Goal: Task Accomplishment & Management: Use online tool/utility

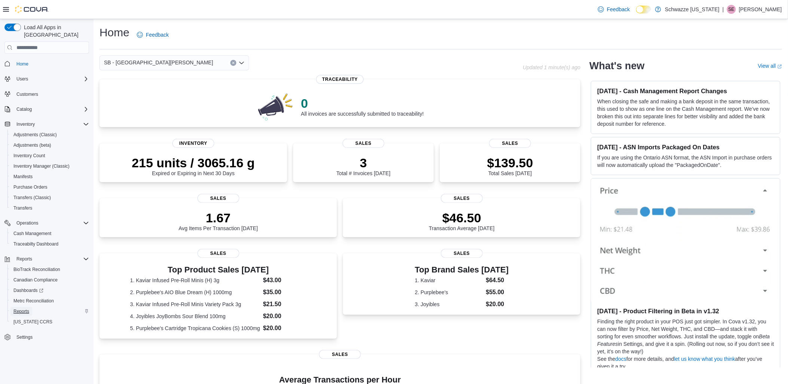
click at [24, 308] on span "Reports" at bounding box center [21, 311] width 16 height 6
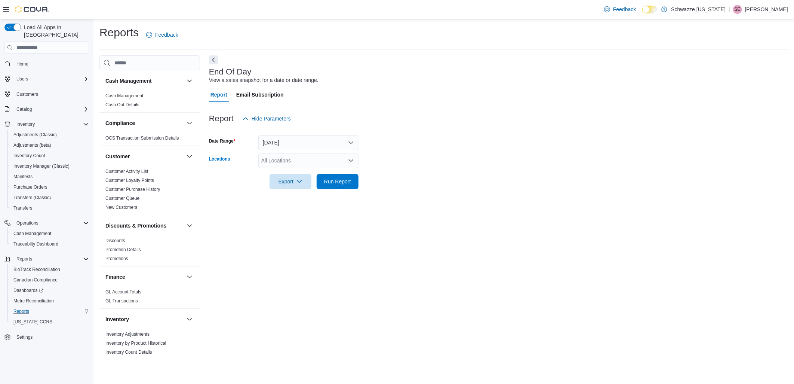
click at [278, 163] on div "All Locations" at bounding box center [308, 160] width 100 height 15
type input "****"
click at [283, 175] on span "SB - [GEOGRAPHIC_DATA][PERSON_NAME]" at bounding box center [332, 172] width 109 height 7
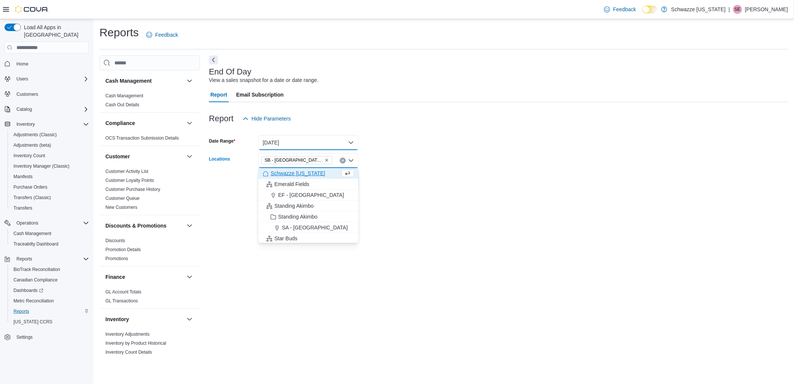
click at [287, 139] on button "[DATE]" at bounding box center [308, 142] width 100 height 15
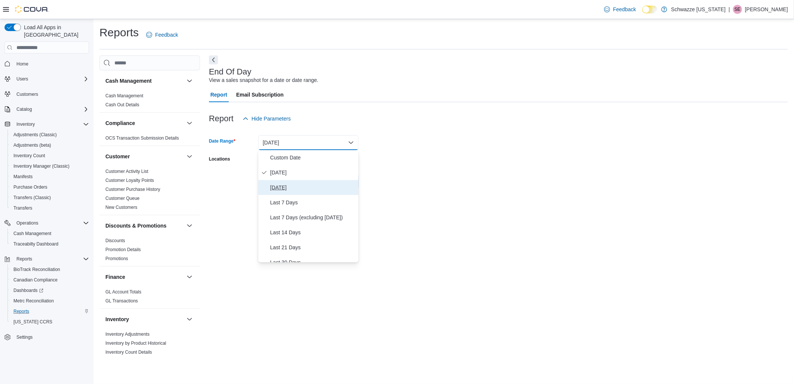
click at [287, 185] on span "[DATE]" at bounding box center [312, 187] width 85 height 9
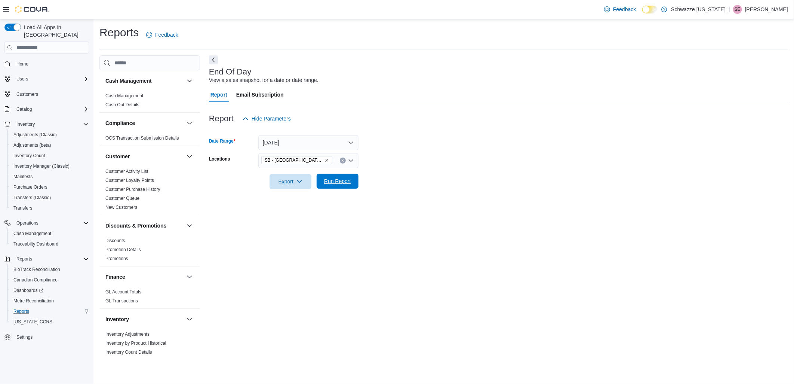
click at [351, 184] on span "Run Report" at bounding box center [337, 180] width 33 height 15
